Goal: Task Accomplishment & Management: Complete application form

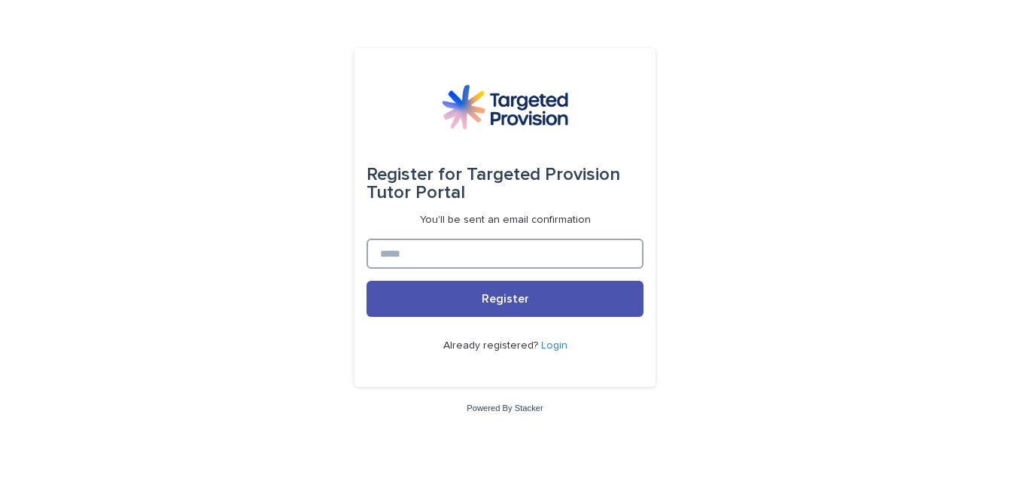
click at [443, 243] on input at bounding box center [505, 254] width 277 height 30
type input "**********"
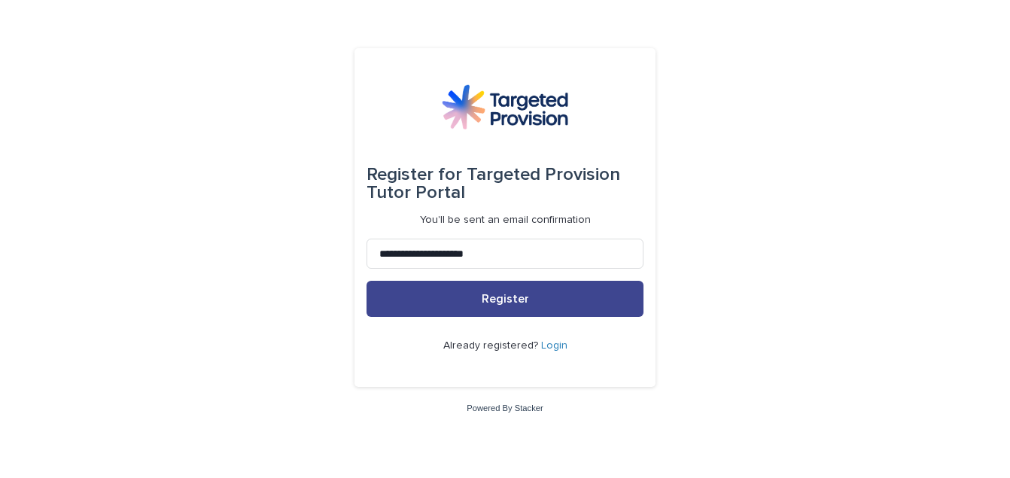
click at [462, 302] on button "Register" at bounding box center [505, 299] width 277 height 36
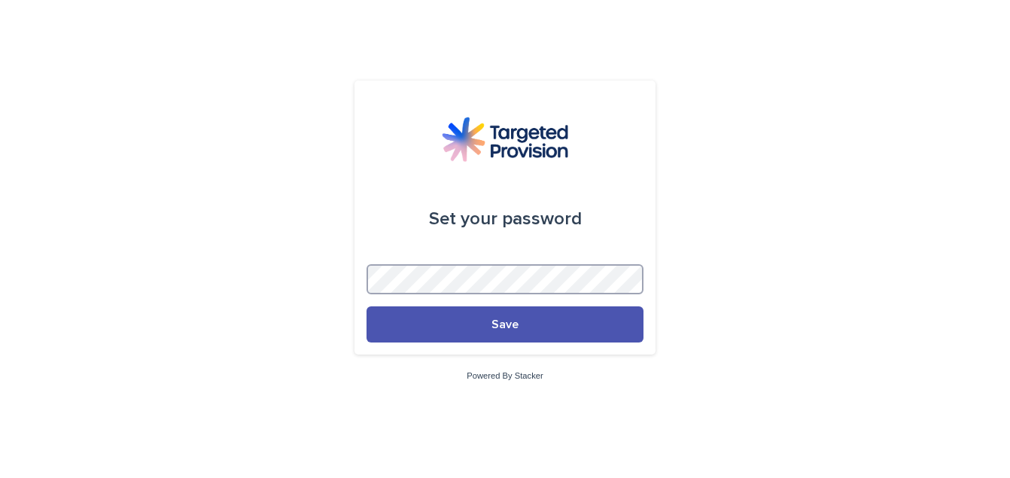
click at [367, 306] on button "Save" at bounding box center [505, 324] width 277 height 36
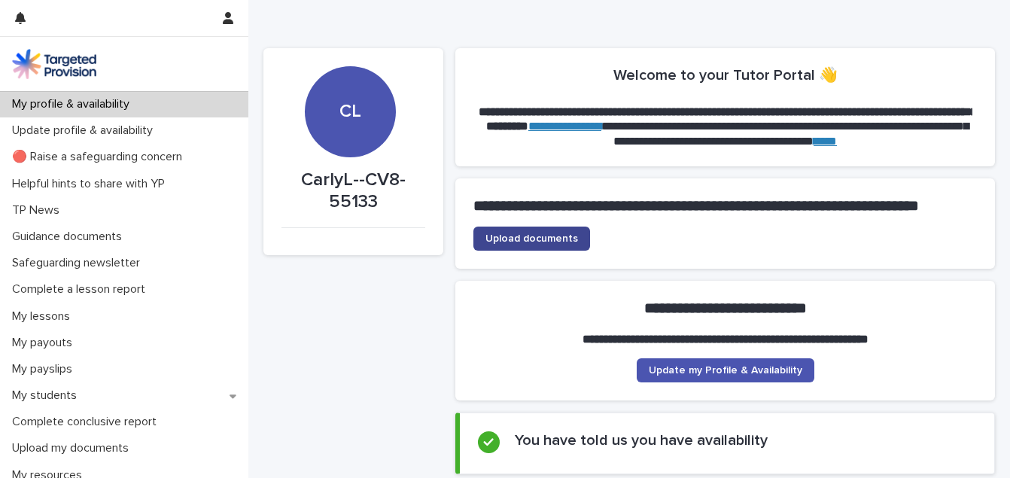
click at [536, 244] on span "Upload documents" at bounding box center [532, 238] width 93 height 11
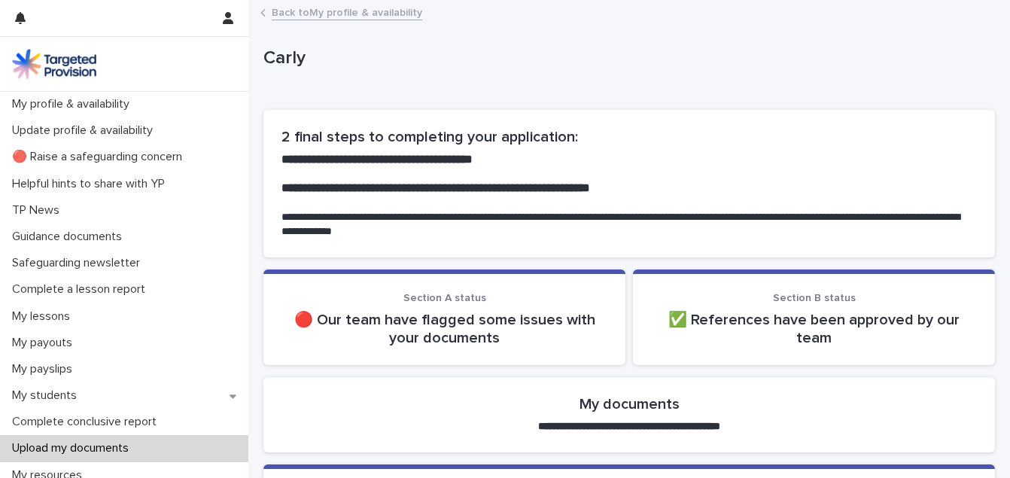
click at [312, 11] on link "Back to My profile & availability" at bounding box center [347, 11] width 151 height 17
